Goal: Complete application form: Complete application form

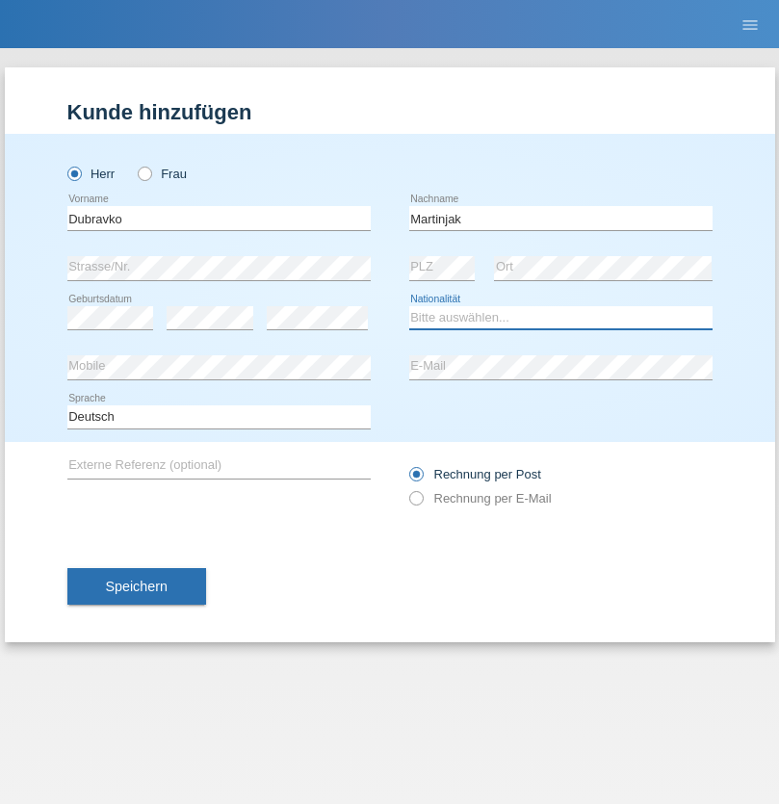
select select "HR"
select select "C"
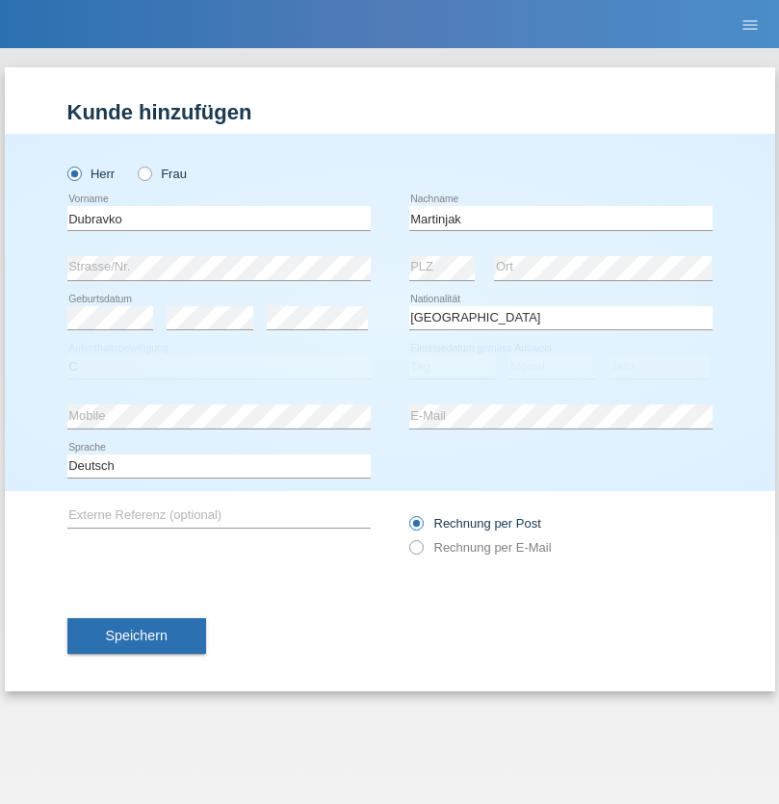
select select "22"
select select "09"
select select "2021"
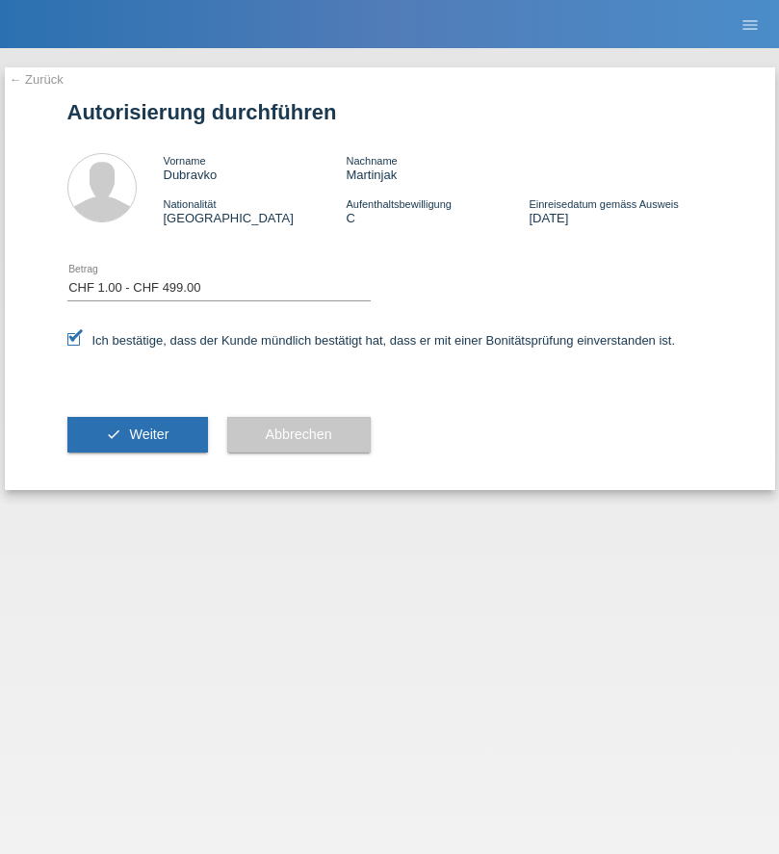
select select "1"
click at [137, 434] on span "Weiter" at bounding box center [148, 433] width 39 height 15
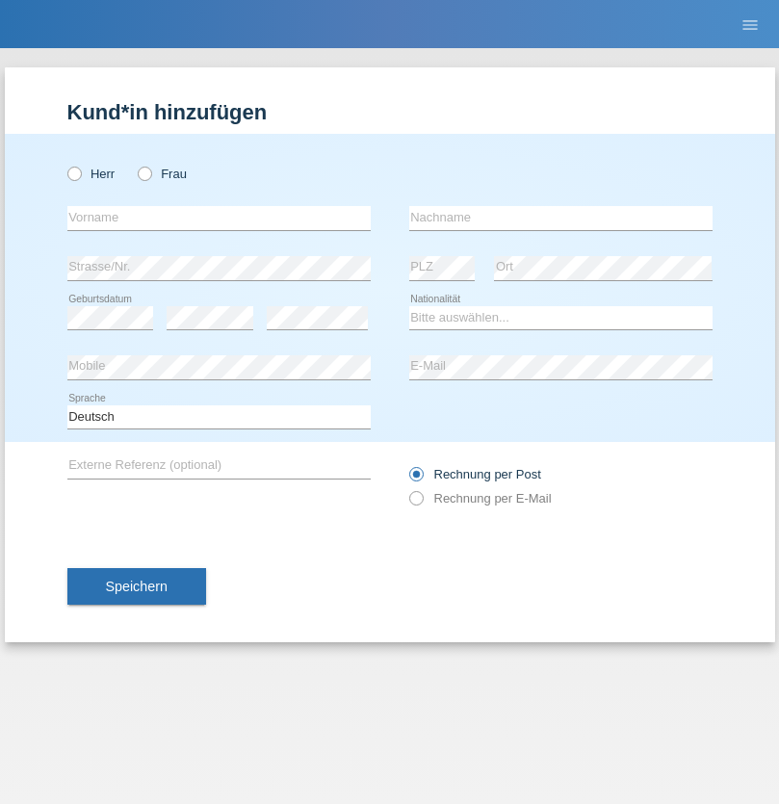
radio input "true"
click at [218, 218] on input "text" at bounding box center [218, 218] width 303 height 24
type input "[PERSON_NAME]"
click at [560, 218] on input "text" at bounding box center [560, 218] width 303 height 24
type input "Filice"
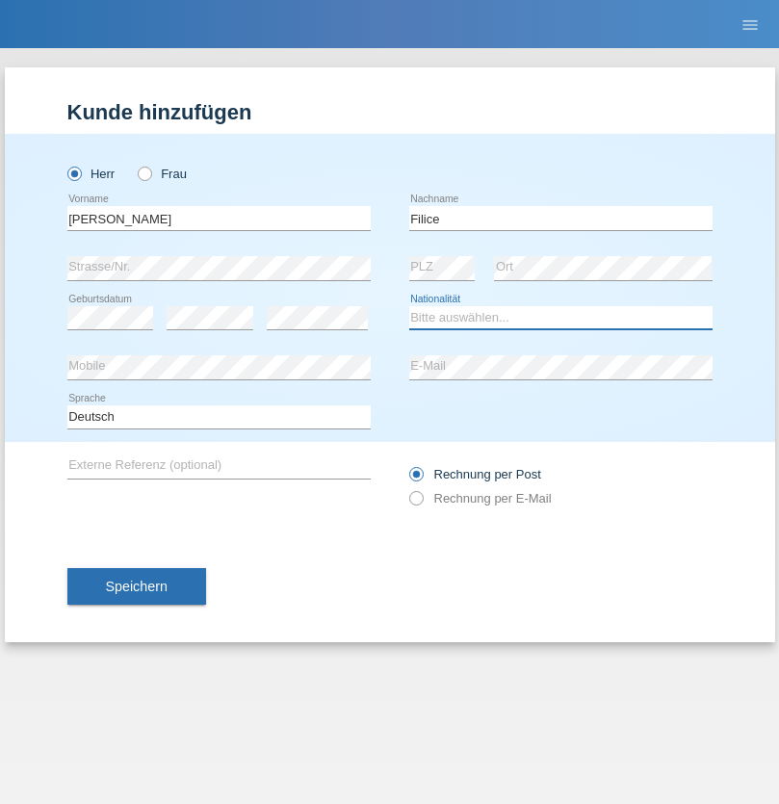
select select "IT"
select select "C"
select select "06"
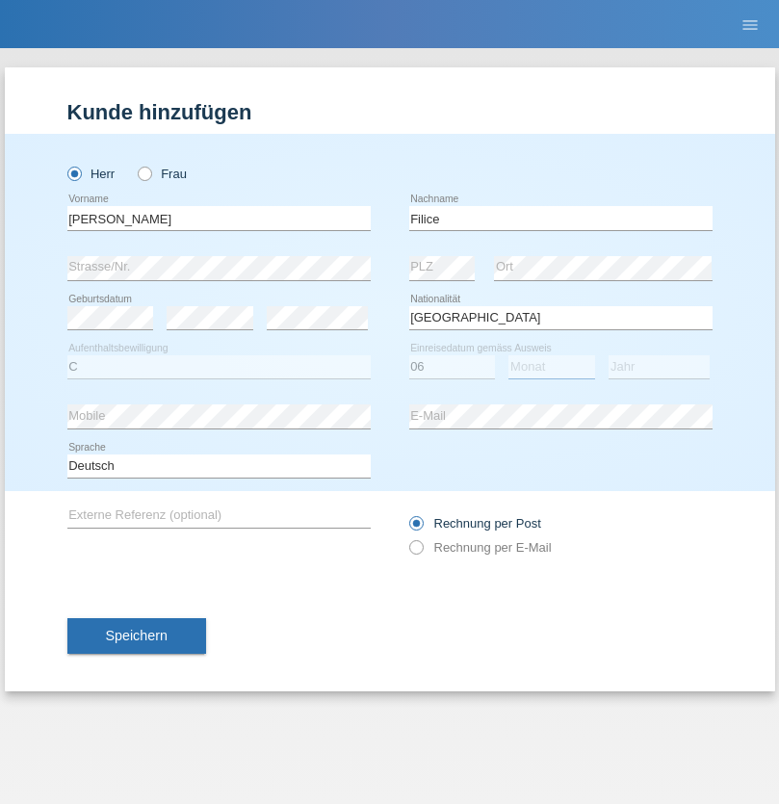
select select "05"
select select "2021"
